Goal: Information Seeking & Learning: Understand process/instructions

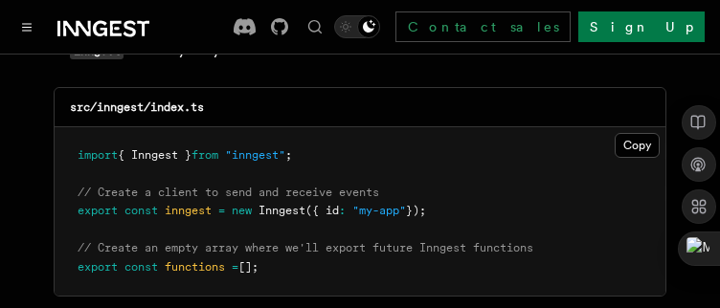
scroll to position [2664, 0]
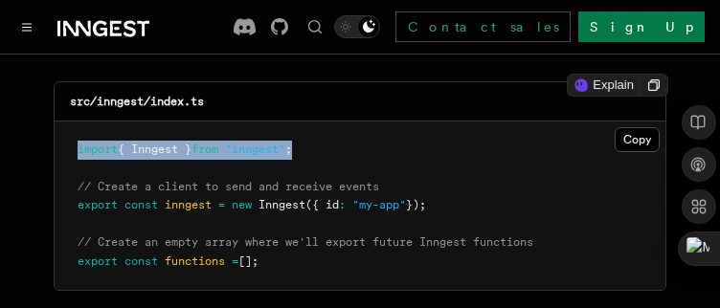
drag, startPoint x: 79, startPoint y: 124, endPoint x: 337, endPoint y: 121, distance: 258.5
click at [337, 122] on pre "import { Inngest } from "inngest" ; // Create a client to send and receive even…" at bounding box center [360, 206] width 611 height 169
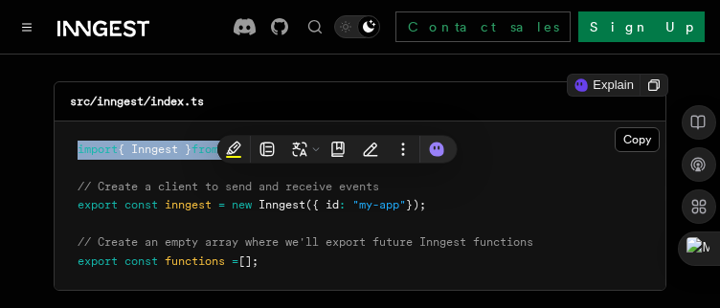
copy span "import { Inngest } from "inngest" ;"
click at [72, 181] on pre "import { Inngest } from "inngest" ; // Create a client to send and receive even…" at bounding box center [360, 206] width 611 height 169
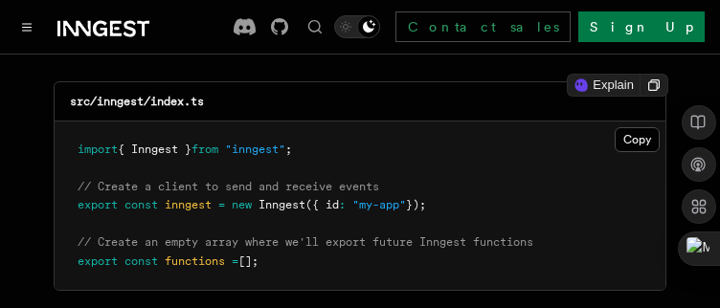
click at [76, 180] on pre "import { Inngest } from "inngest" ; // Create a client to send and receive even…" at bounding box center [360, 206] width 611 height 169
drag, startPoint x: 76, startPoint y: 180, endPoint x: 444, endPoint y: 181, distance: 368.6
click at [444, 181] on pre "import { Inngest } from "inngest" ; // Create a client to send and receive even…" at bounding box center [360, 206] width 611 height 169
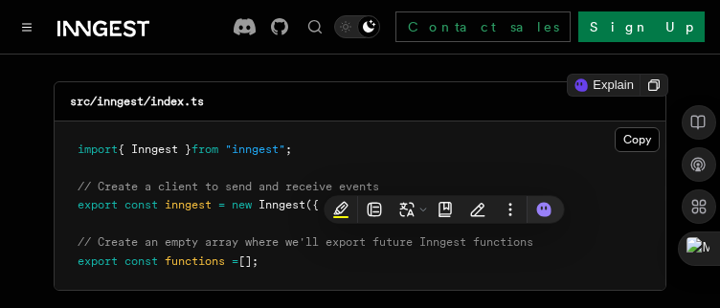
copy span "export const inngest = new Inngest ({ id : "my-app" });"
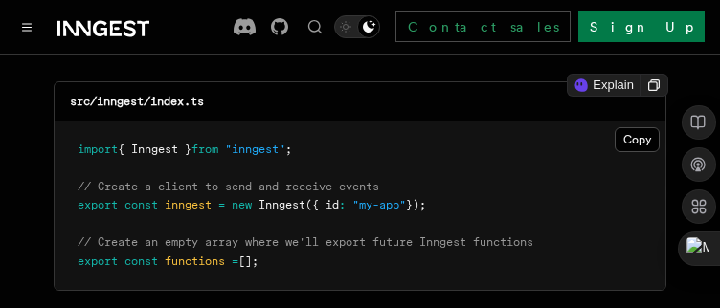
drag, startPoint x: 75, startPoint y: 238, endPoint x: 289, endPoint y: 238, distance: 214.5
click at [289, 238] on pre "import { Inngest } from "inngest" ; // Create a client to send and receive even…" at bounding box center [360, 206] width 611 height 169
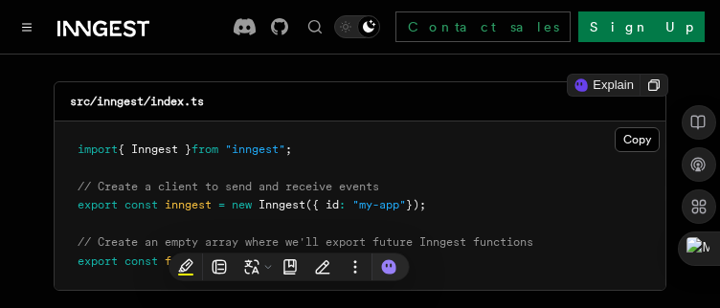
copy span "export const functions = [];"
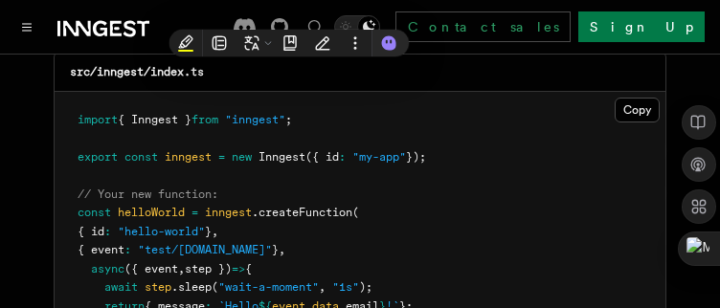
scroll to position [4008, 0]
